Goal: Information Seeking & Learning: Learn about a topic

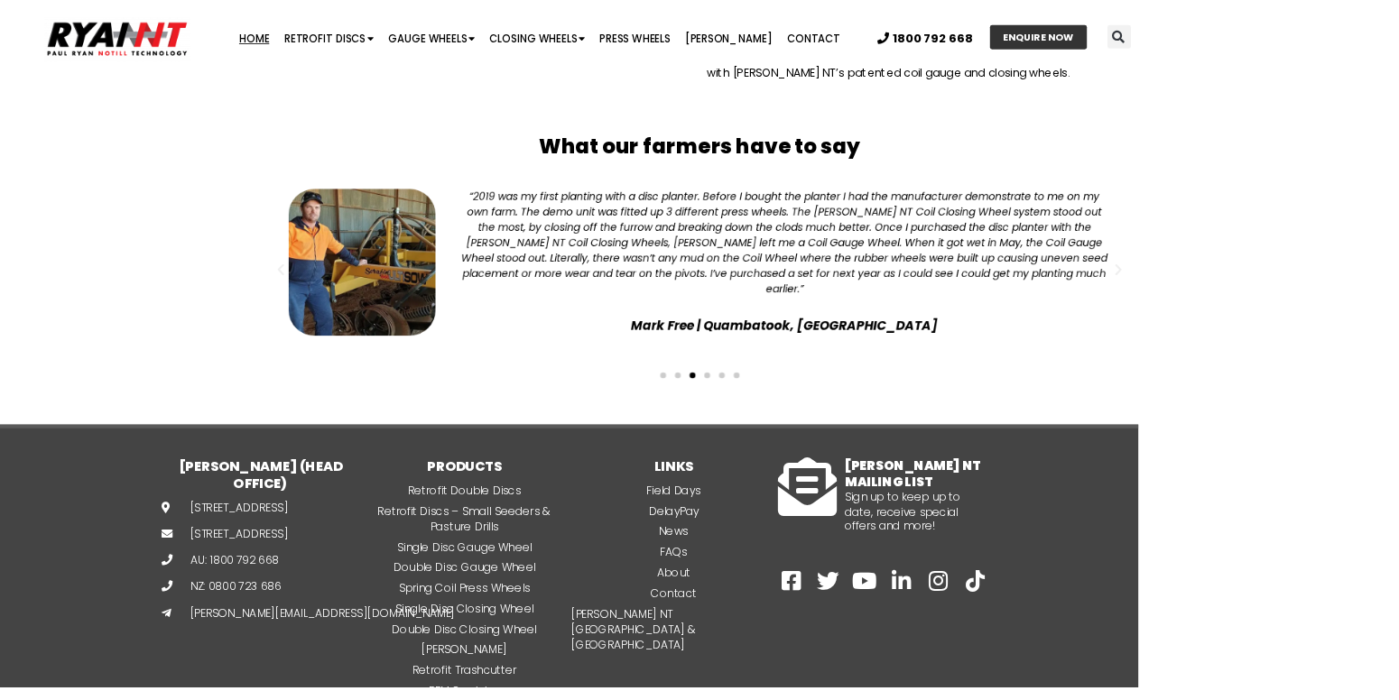
scroll to position [4699, 0]
